Goal: Task Accomplishment & Management: Manage account settings

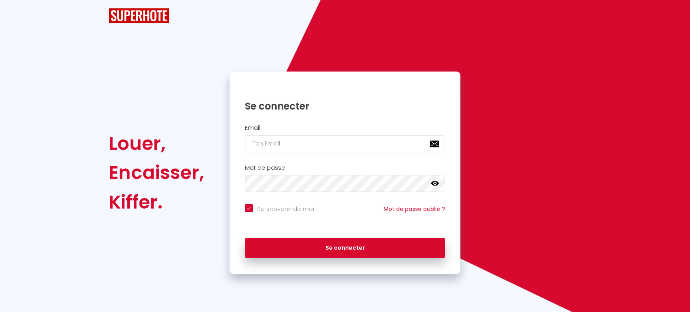
checkbox input "true"
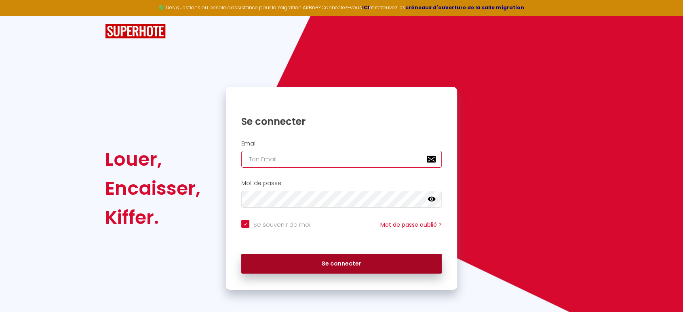
type input "[EMAIL_ADDRESS][DOMAIN_NAME]"
click at [350, 264] on button "Se connecter" at bounding box center [341, 264] width 200 height 20
checkbox input "true"
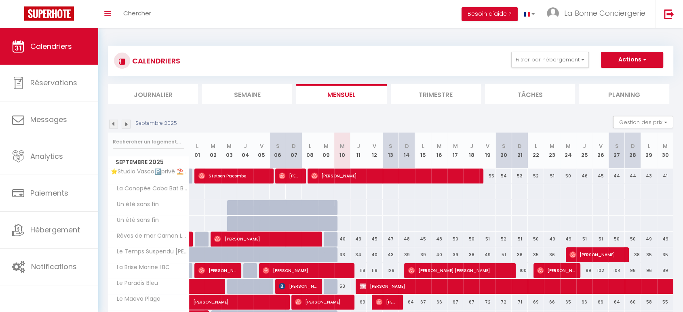
click at [116, 127] on img at bounding box center [113, 124] width 9 height 9
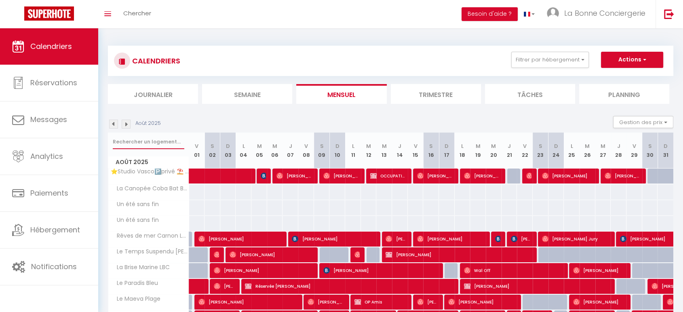
click at [146, 140] on input "text" at bounding box center [149, 142] width 72 height 15
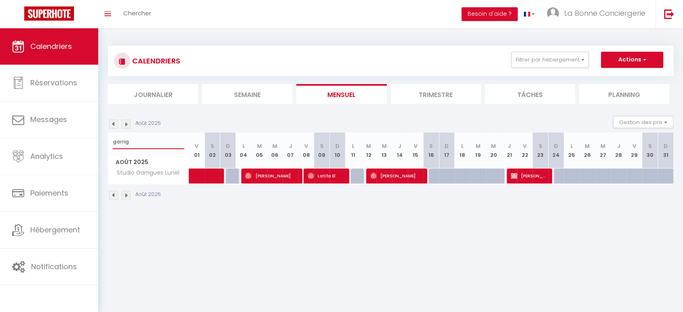
type input "garrig"
click at [320, 179] on span "Latifa El" at bounding box center [326, 175] width 37 height 15
select select "OK"
select select "1"
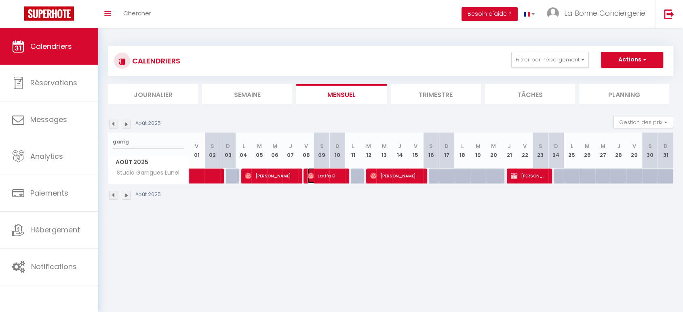
select select "0"
select select "1"
select select
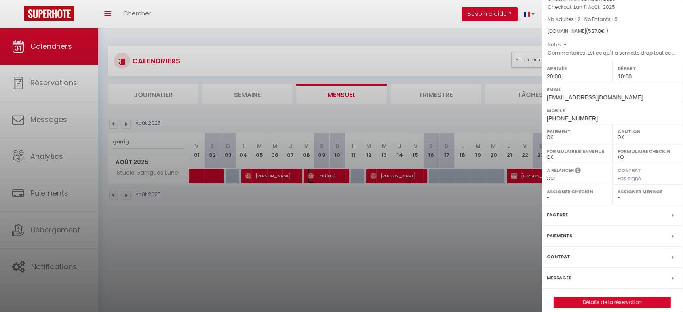
scroll to position [63, 0]
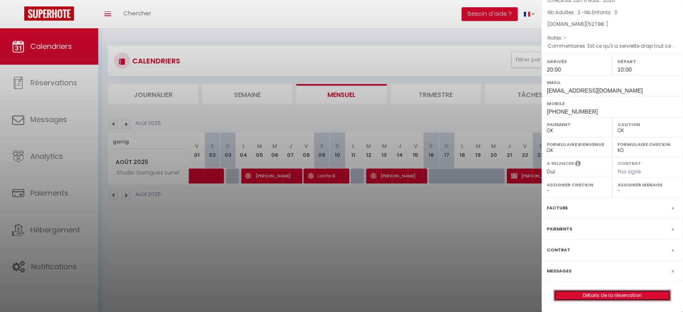
click at [634, 295] on link "Détails de la réservation" at bounding box center [612, 295] width 116 height 11
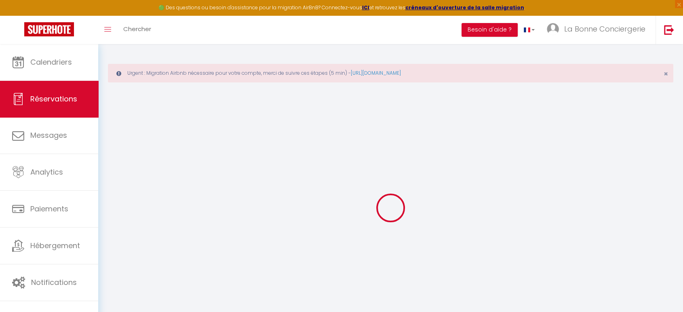
type input "Latifa"
type input "El"
type input "[EMAIL_ADDRESS][DOMAIN_NAME]"
type input "[PHONE_NUMBER]"
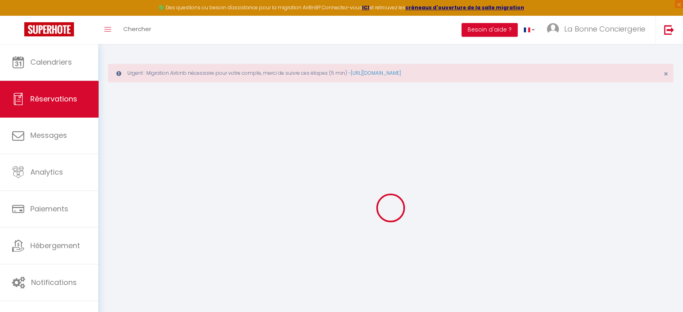
type input "[PHONE_NUMBER]"
select select
type input "89.28"
select select "57442"
select select "1"
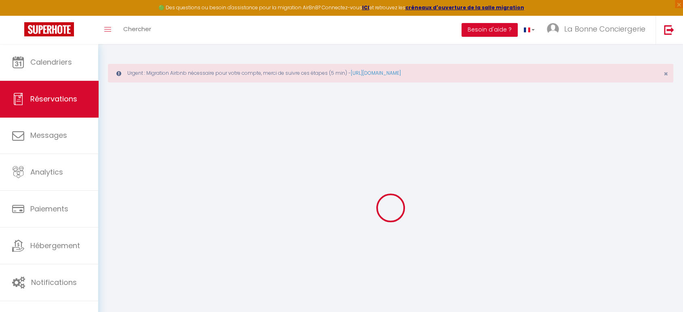
select select
type input "2"
select select "12"
select select
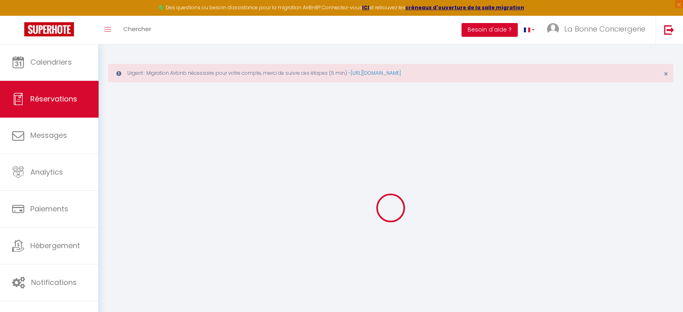
type input "447"
checkbox input "false"
type input "0"
select select "1"
type input "49"
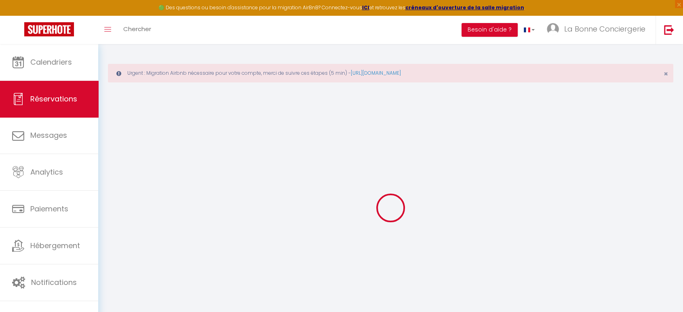
type input "0"
select select
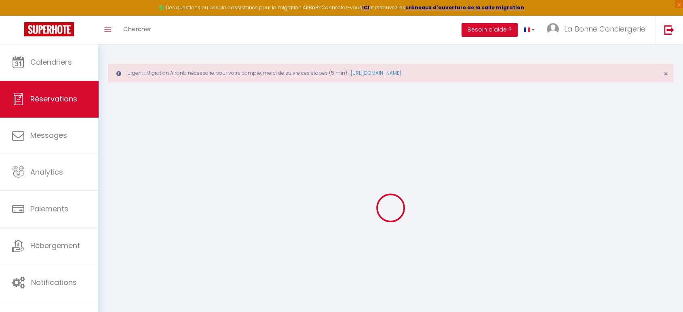
select select "15"
checkbox input "false"
select select
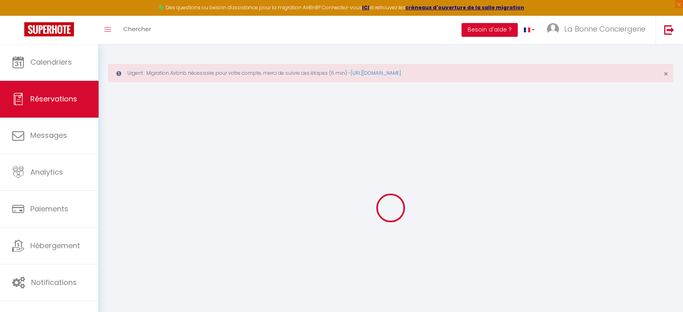
checkbox input "false"
select select
checkbox input "false"
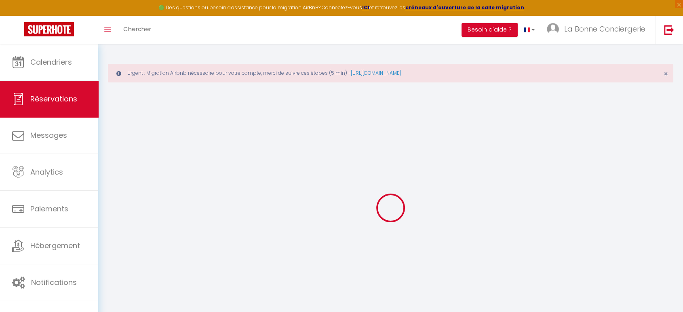
type textarea "Est ce qu'il a serviette drap tout ce qui est dans ce genre"
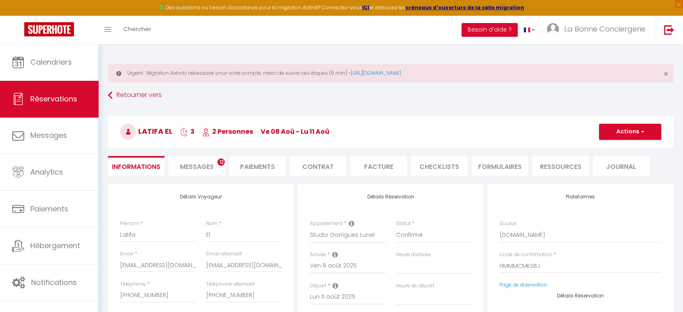
select select
type input "49"
type input "31.8"
select select
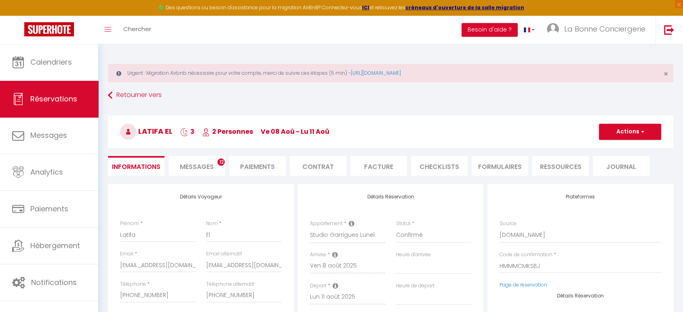
checkbox input "false"
select select
checkbox input "false"
select select "20:00"
select select "10:00"
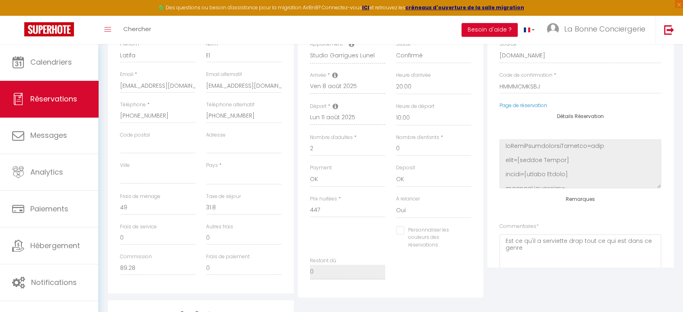
scroll to position [45, 0]
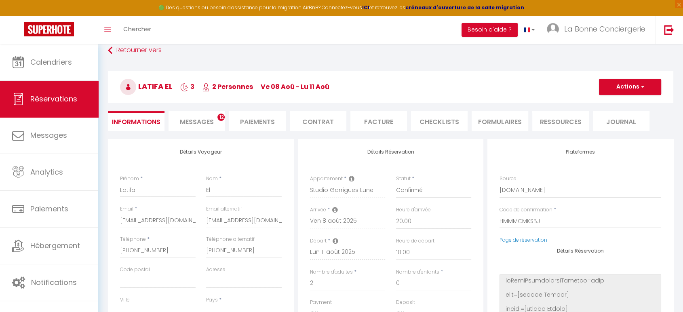
click at [256, 122] on li "Paiements" at bounding box center [257, 121] width 57 height 20
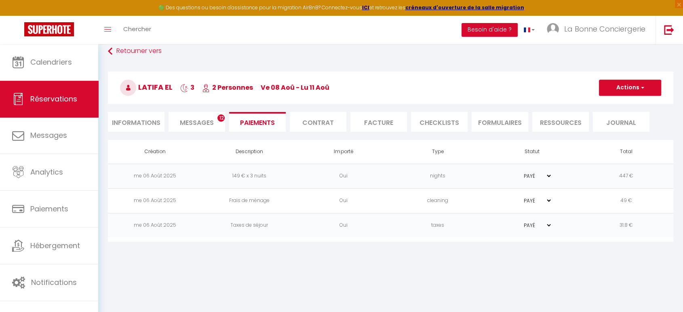
scroll to position [44, 0]
click at [148, 120] on li "Informations" at bounding box center [136, 122] width 57 height 20
select select
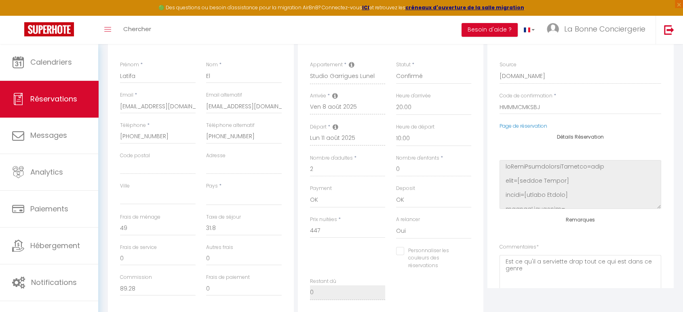
scroll to position [179, 0]
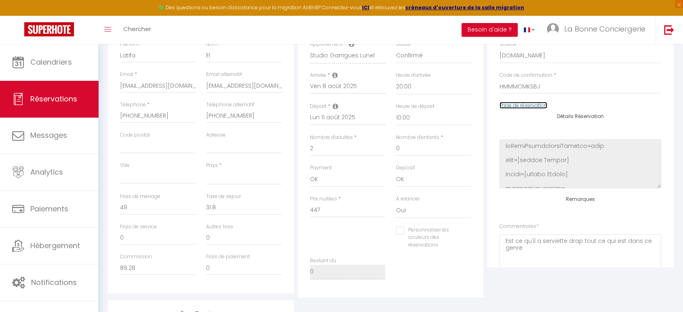
click at [531, 107] on link "Page de réservation" at bounding box center [524, 105] width 48 height 7
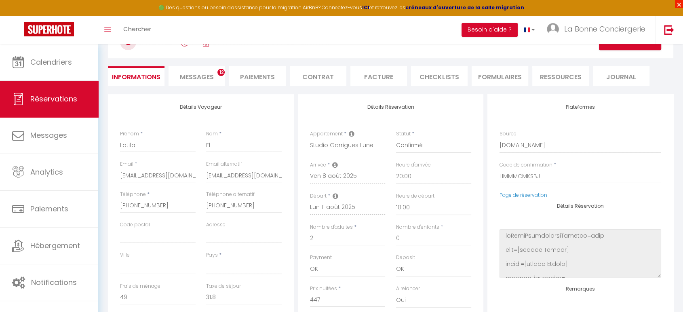
click at [680, 2] on span "×" at bounding box center [679, 4] width 8 height 8
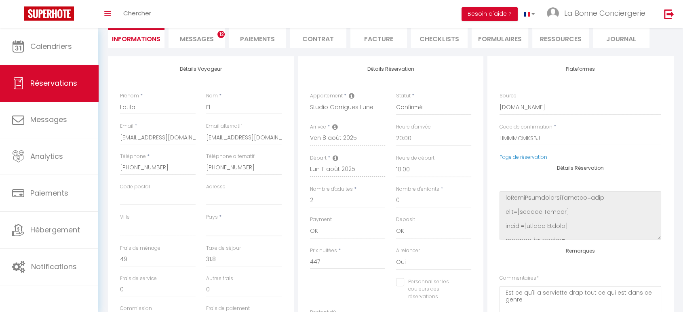
scroll to position [0, 0]
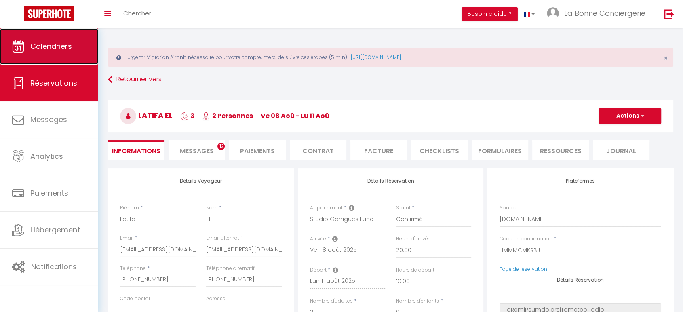
click at [63, 43] on span "Calendriers" at bounding box center [51, 46] width 42 height 10
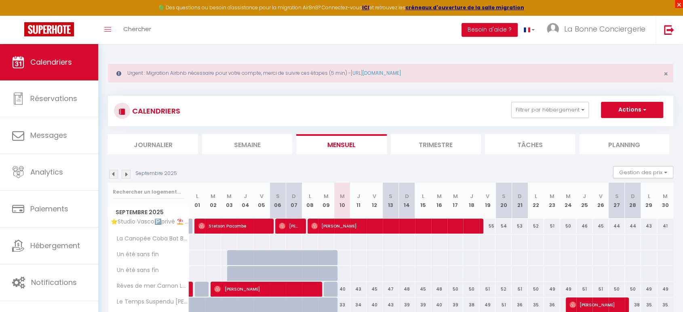
click at [679, 3] on span "×" at bounding box center [679, 4] width 8 height 8
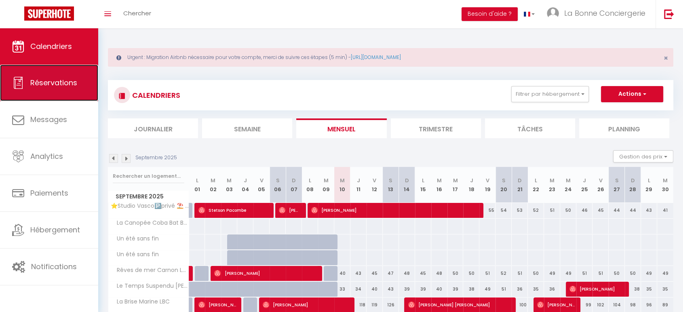
click at [38, 84] on span "Réservations" at bounding box center [53, 83] width 47 height 10
select select "not_cancelled"
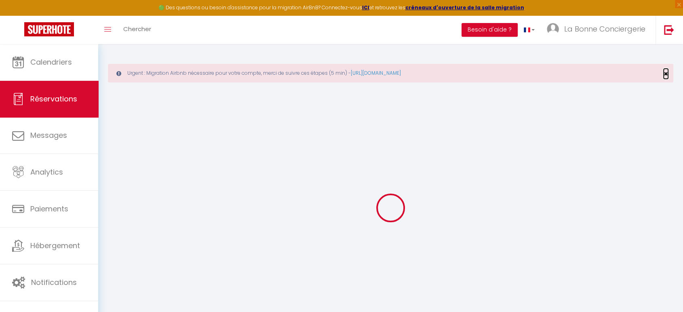
click at [667, 75] on span "×" at bounding box center [666, 74] width 4 height 10
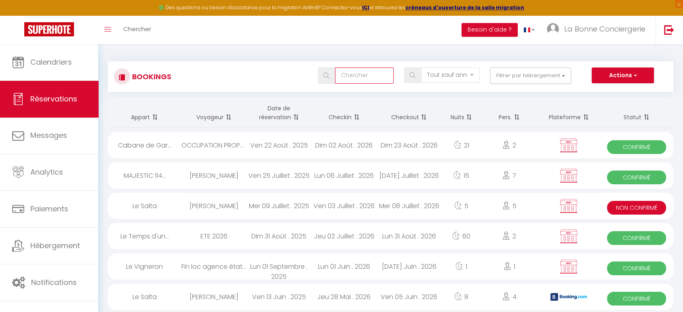
click at [367, 71] on input "text" at bounding box center [364, 75] width 59 height 16
type input "garnier"
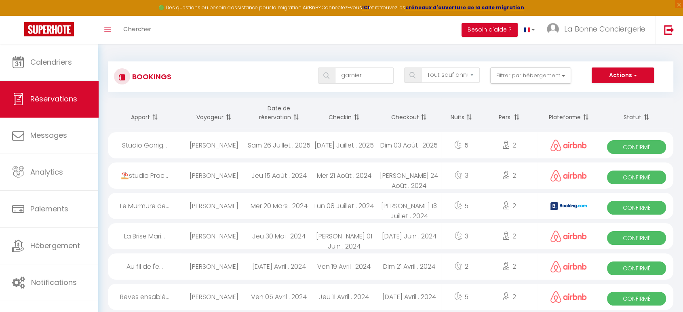
click at [340, 147] on div "[DATE] Juillet . 2025" at bounding box center [344, 145] width 65 height 26
select select "OK"
select select "1"
select select "0"
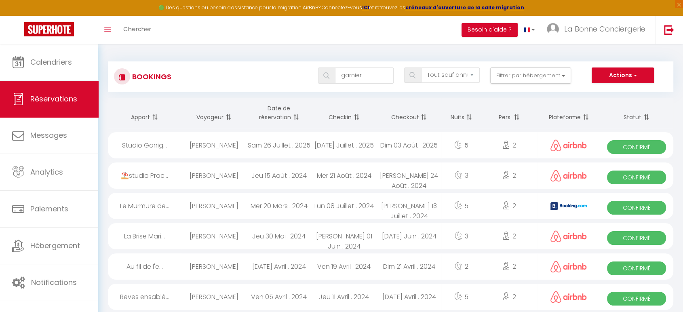
select select "1"
select select
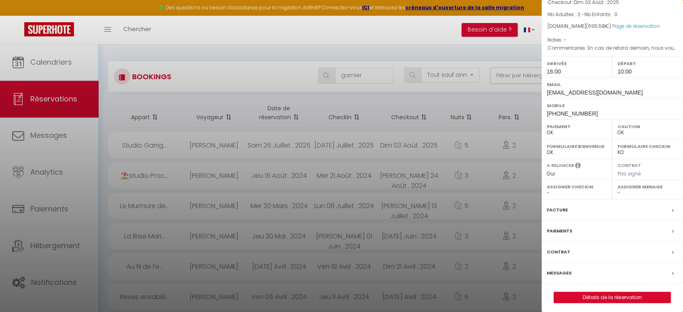
scroll to position [63, 0]
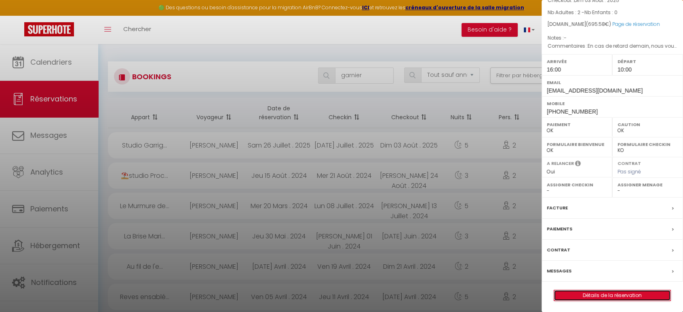
click at [627, 294] on link "Détails de la réservation" at bounding box center [612, 295] width 116 height 11
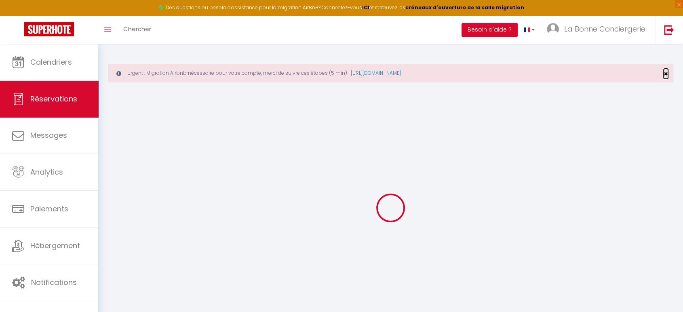
click at [666, 74] on span "×" at bounding box center [666, 74] width 4 height 10
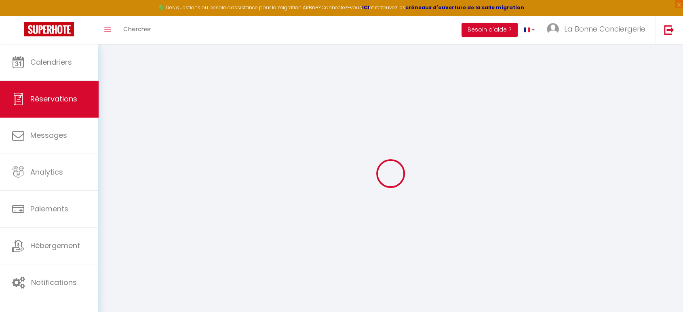
type input "[PERSON_NAME]"
type input "Garnier"
type input "[EMAIL_ADDRESS][DOMAIN_NAME]"
type input "[PHONE_NUMBER]"
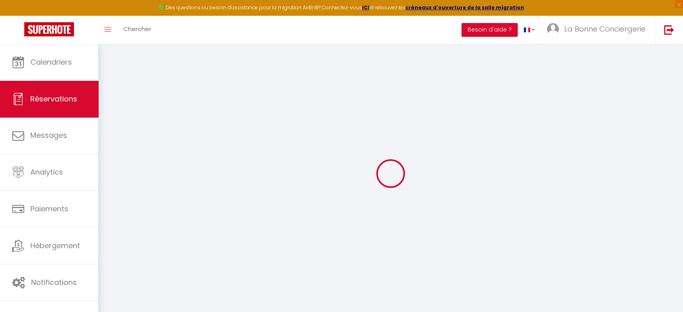
type input "[PHONE_NUMBER]"
select select
type input "117.38"
select select "57442"
select select "1"
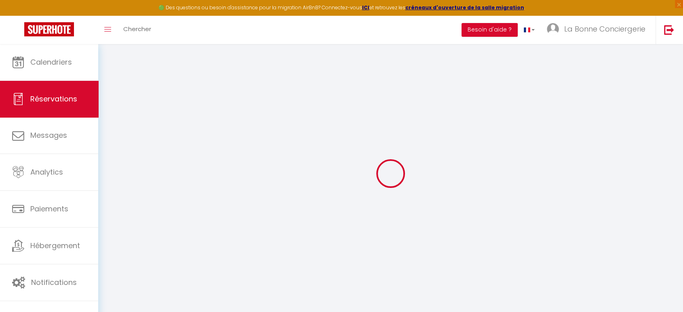
select select
type input "2"
select select "12"
select select
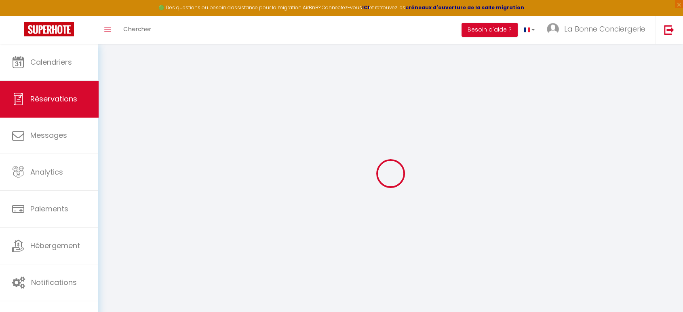
type input "603.15"
checkbox input "false"
type input "0"
select select "1"
type input "49"
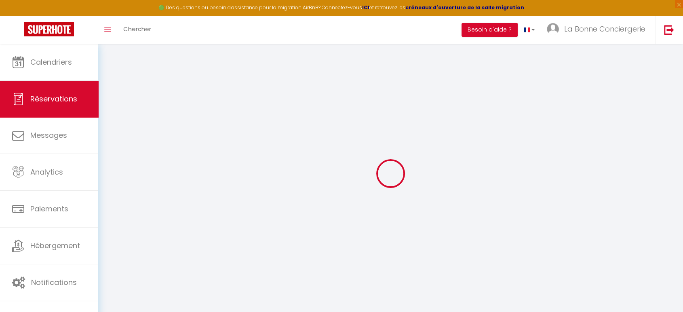
type input "0"
select select
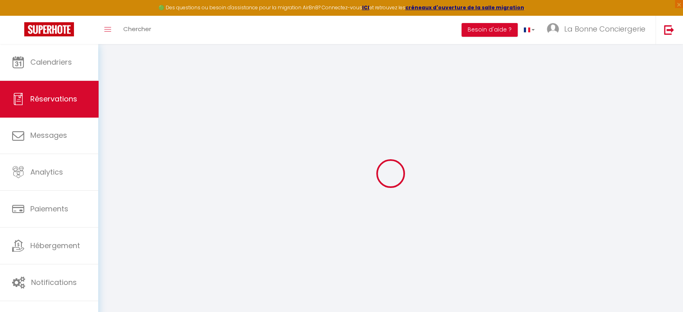
select select "15"
checkbox input "false"
select select
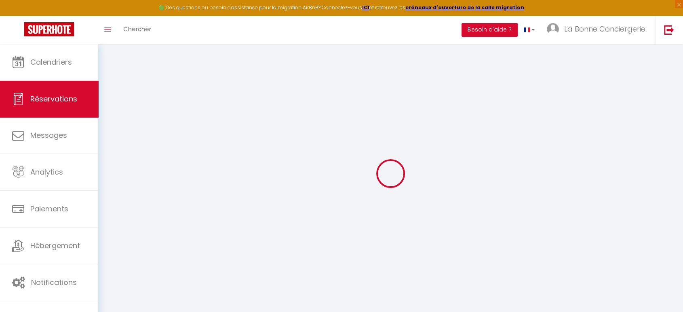
checkbox input "false"
select select
checkbox input "false"
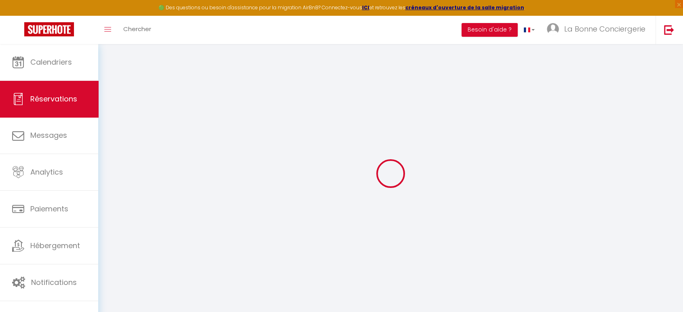
type textarea "En cas de retard demain, nous vous enverrons un message 😊"
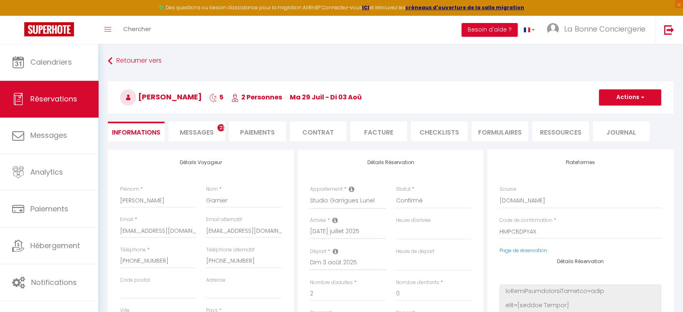
select select
type input "49"
type input "43.43"
select select
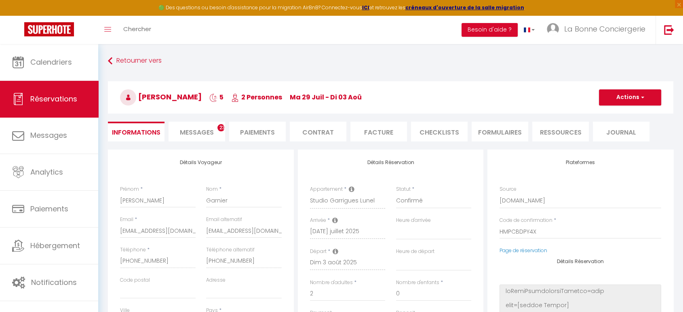
checkbox input "false"
select select
checkbox input "false"
select select "16:00"
select select "10:00"
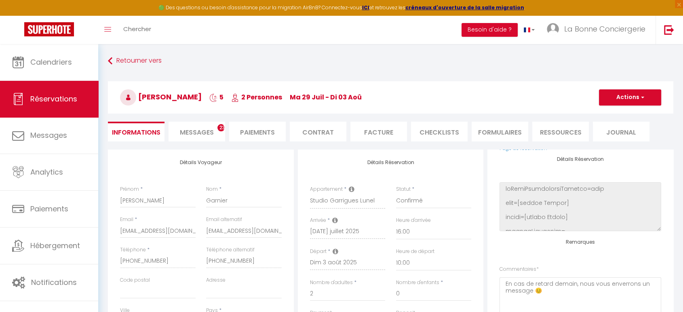
click at [236, 132] on li "Paiements" at bounding box center [257, 132] width 57 height 20
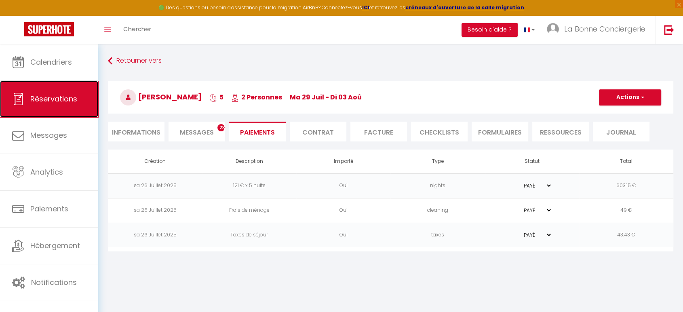
click at [54, 97] on span "Réservations" at bounding box center [53, 99] width 47 height 10
